Goal: Task Accomplishment & Management: Manage account settings

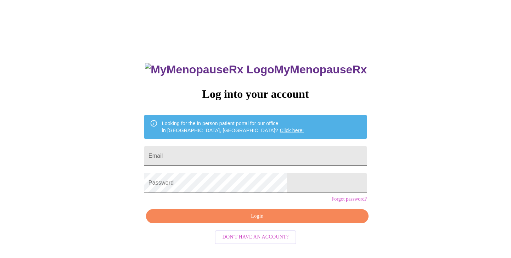
scroll to position [3, 0]
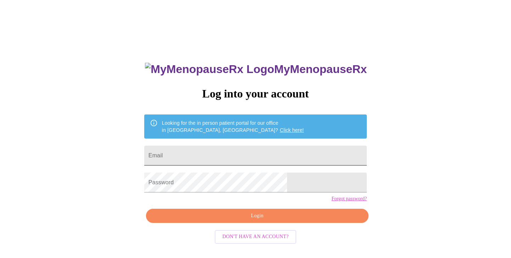
click at [193, 153] on input "Email" at bounding box center [255, 156] width 222 height 20
type input "[PERSON_NAME][EMAIL_ADDRESS][PERSON_NAME][DOMAIN_NAME]"
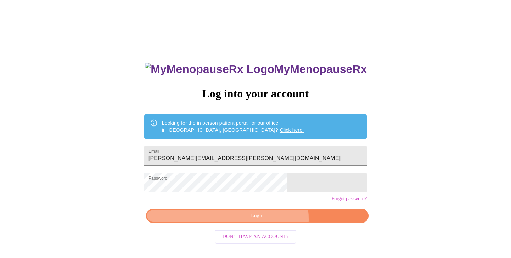
click at [267, 220] on span "Login" at bounding box center [257, 215] width 206 height 9
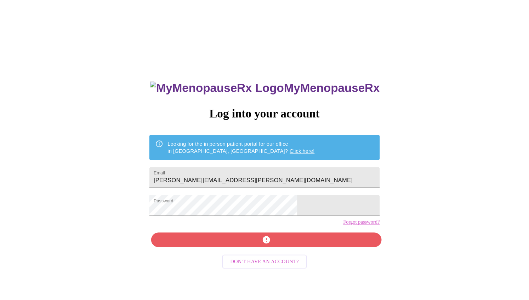
scroll to position [7, 0]
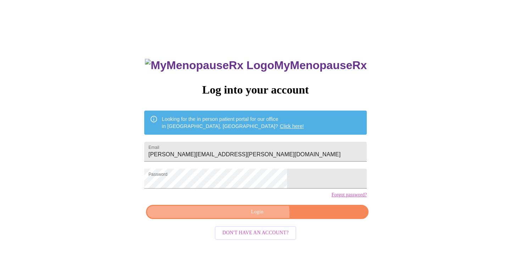
click at [214, 219] on button "Login" at bounding box center [257, 212] width 222 height 15
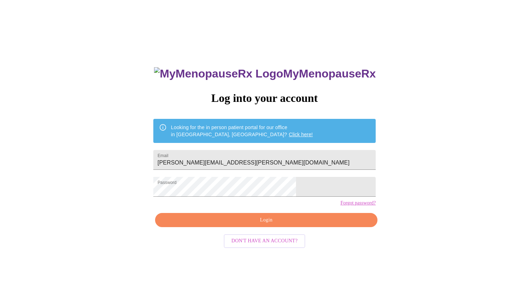
click at [130, 57] on div "MyMenopauseRx Log into your account Looking for the in person patient portal fo…" at bounding box center [264, 176] width 523 height 360
click at [106, 83] on div "MyMenopauseRx Log into your account Looking for the in person patient portal fo…" at bounding box center [264, 176] width 523 height 360
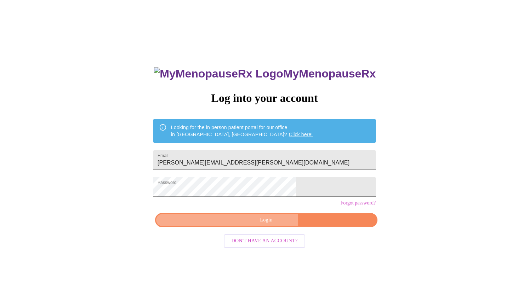
click at [233, 225] on span "Login" at bounding box center [266, 220] width 206 height 9
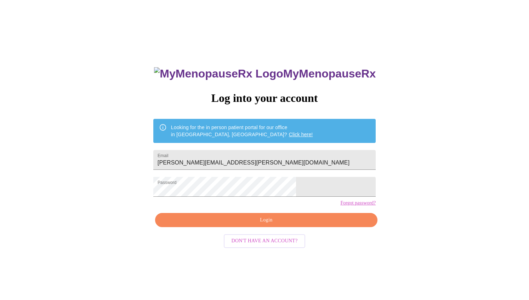
click at [367, 140] on div "MyMenopauseRx Log into your account Looking for the in person patient portal fo…" at bounding box center [264, 176] width 523 height 360
